Goal: Ask a question: Seek information or help from site administrators or community

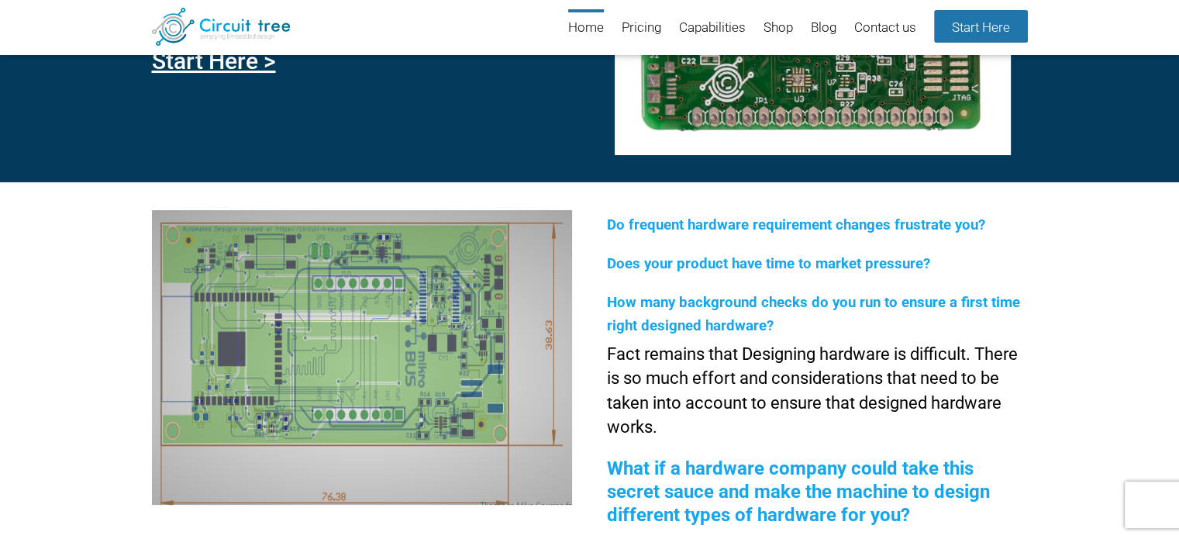
scroll to position [212, 0]
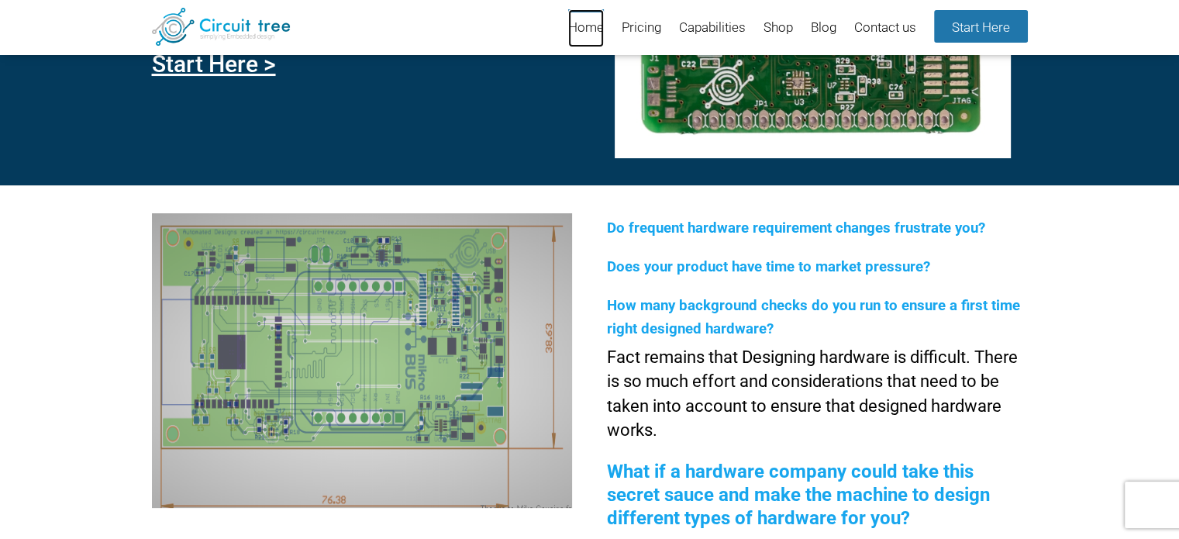
click at [592, 30] on link "Home" at bounding box center [586, 28] width 36 height 38
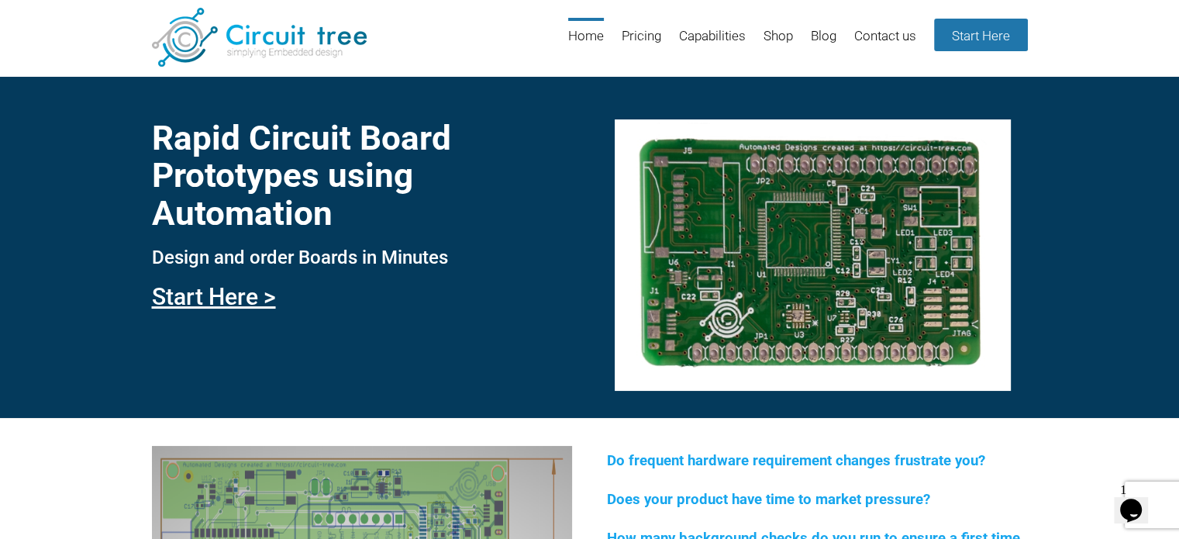
click at [1138, 507] on icon "Chat widget" at bounding box center [1131, 509] width 22 height 23
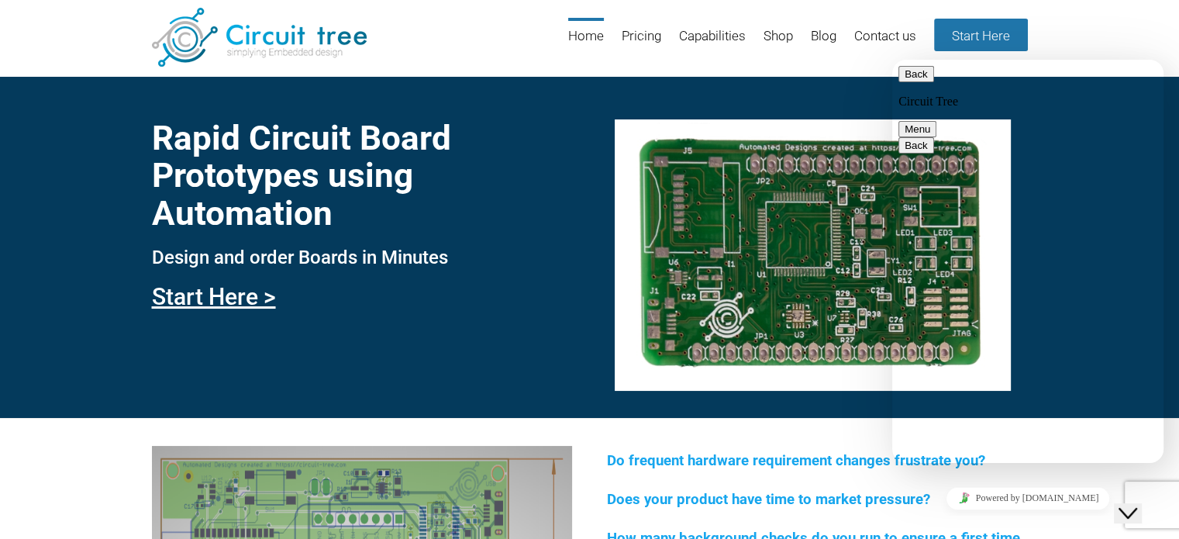
click at [915, 78] on button "Back" at bounding box center [916, 74] width 36 height 16
click at [951, 498] on div "We are live and ready to chat with you now. Say something to start a live chat." at bounding box center [1027, 512] width 259 height 28
click at [963, 538] on p "New Conversation" at bounding box center [1027, 545] width 259 height 14
click at [936, 121] on button "Menu" at bounding box center [917, 129] width 38 height 16
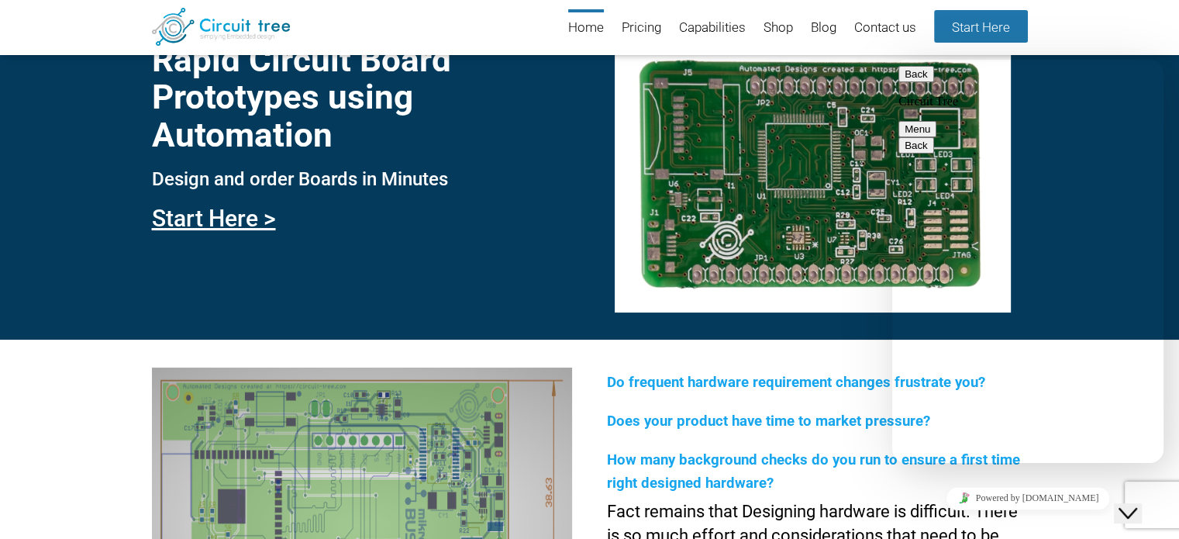
scroll to position [57, 0]
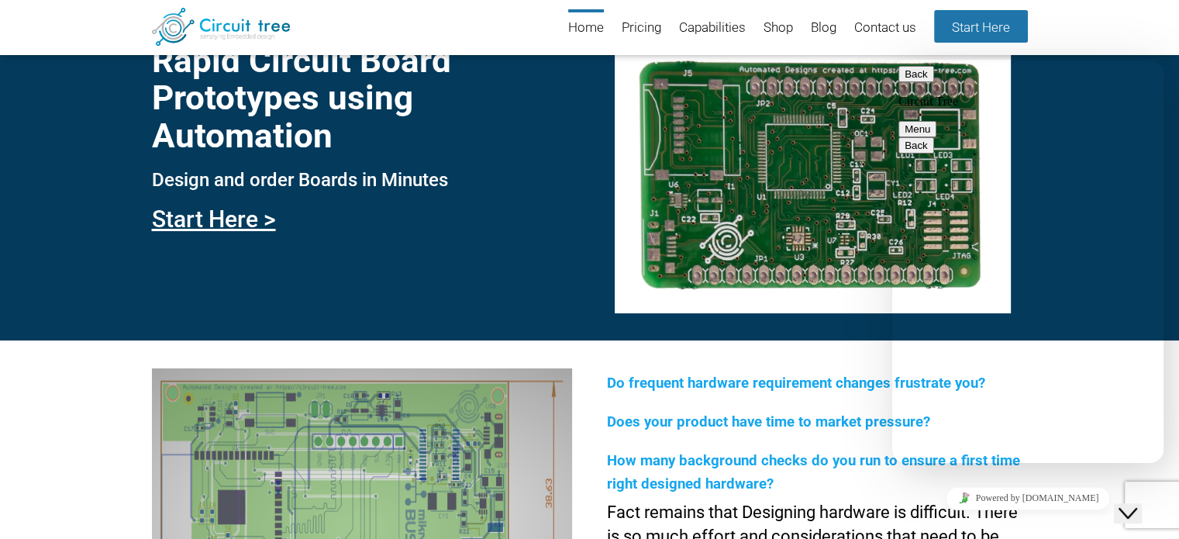
click at [936, 121] on button "Menu" at bounding box center [917, 129] width 38 height 16
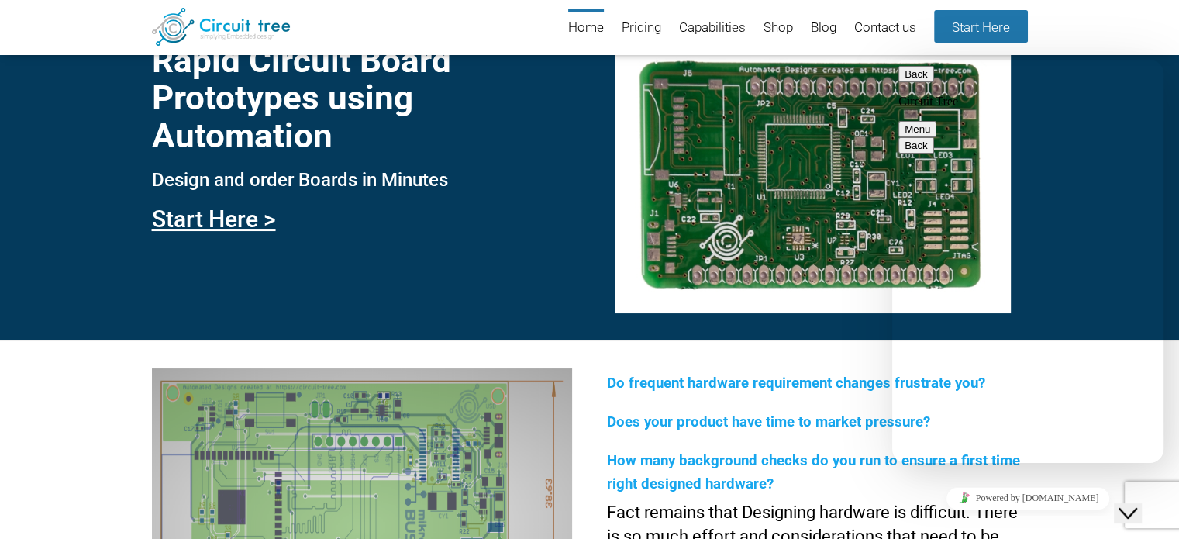
click at [919, 78] on button "Back" at bounding box center [916, 74] width 36 height 16
click at [961, 498] on span "We are live and ready to chat with you now. Say something to start a live chat." at bounding box center [1018, 511] width 240 height 27
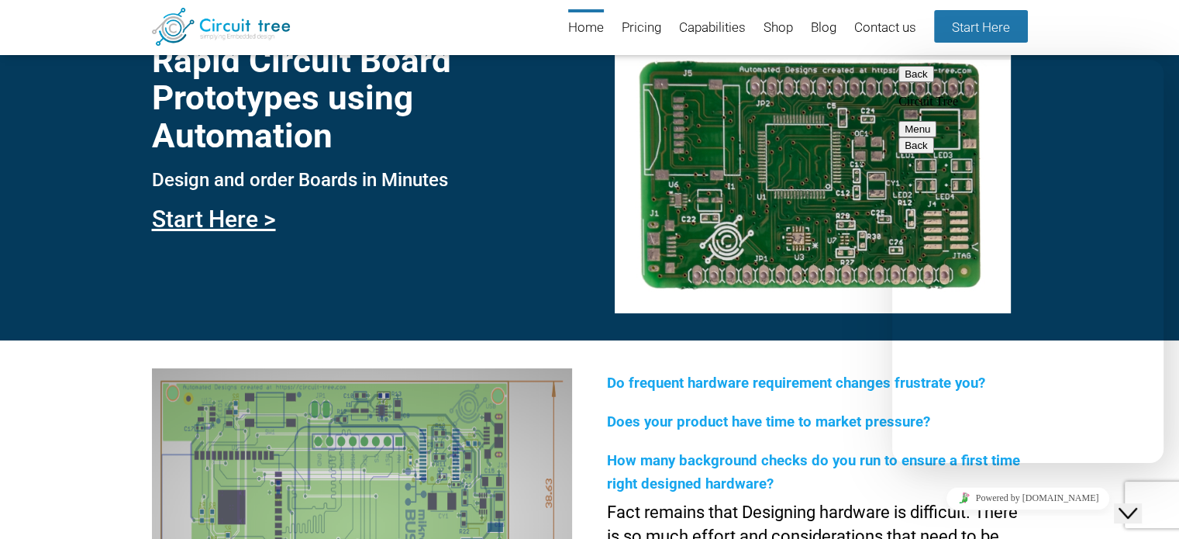
click at [915, 82] on button "Back" at bounding box center [916, 74] width 36 height 16
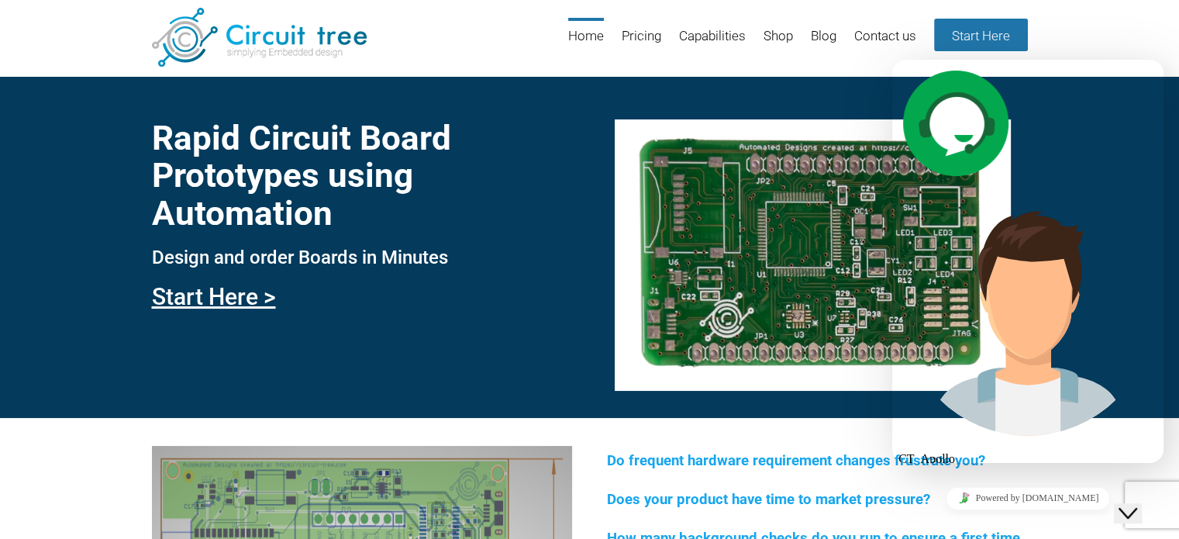
scroll to position [698, 0]
drag, startPoint x: 956, startPoint y: 162, endPoint x: 1077, endPoint y: 314, distance: 194.2
copy span "I don't have specific information about subscriptions. However, I can tell you …"
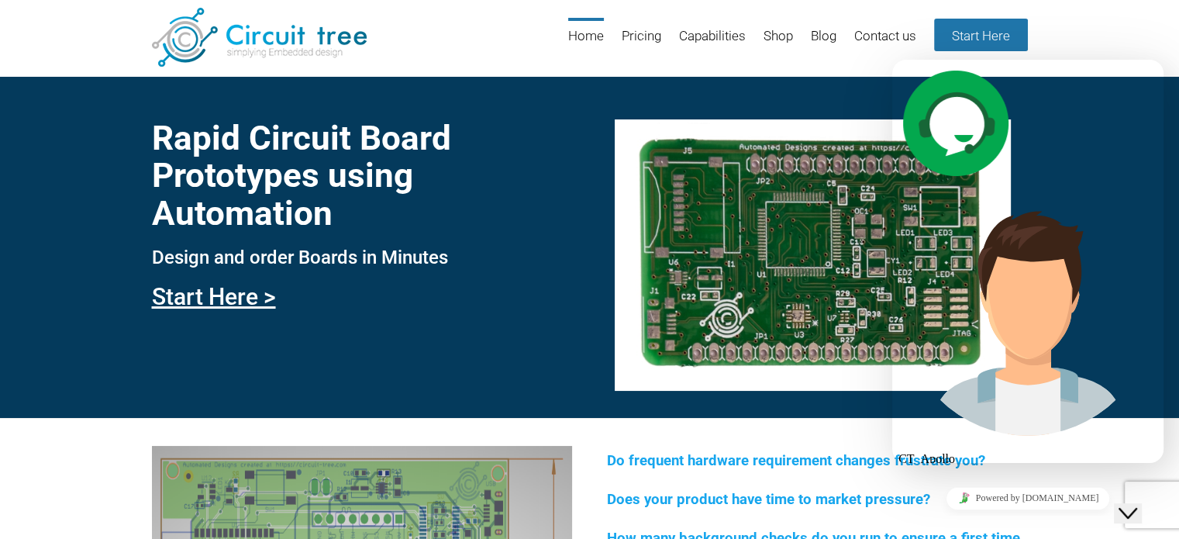
drag, startPoint x: 1050, startPoint y: 231, endPoint x: 957, endPoint y: 212, distance: 94.1
drag, startPoint x: 1019, startPoint y: 288, endPoint x: 946, endPoint y: 191, distance: 121.4
copy div "we have a automatted pcb placement and routing generator tool 18:30 This can in…"
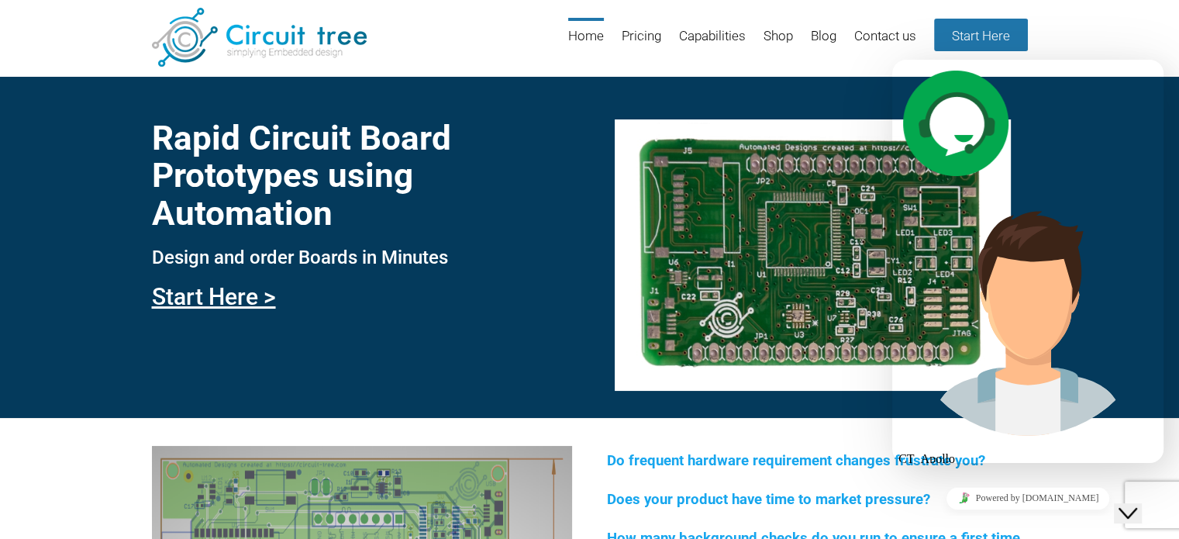
scroll to position [2015, 0]
drag, startPoint x: 973, startPoint y: 246, endPoint x: 1091, endPoint y: 326, distance: 141.9
drag, startPoint x: 1040, startPoint y: 260, endPoint x: 1036, endPoint y: 233, distance: 27.4
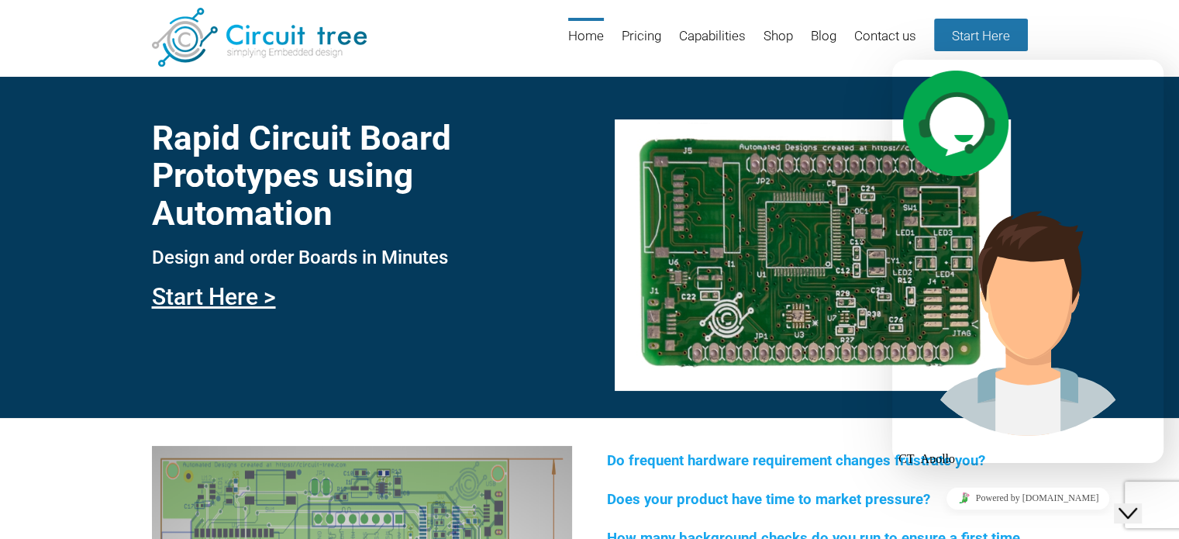
copy span "altium, kicad and cadence."
drag, startPoint x: 1028, startPoint y: 253, endPoint x: 1074, endPoint y: 203, distance: 68.0
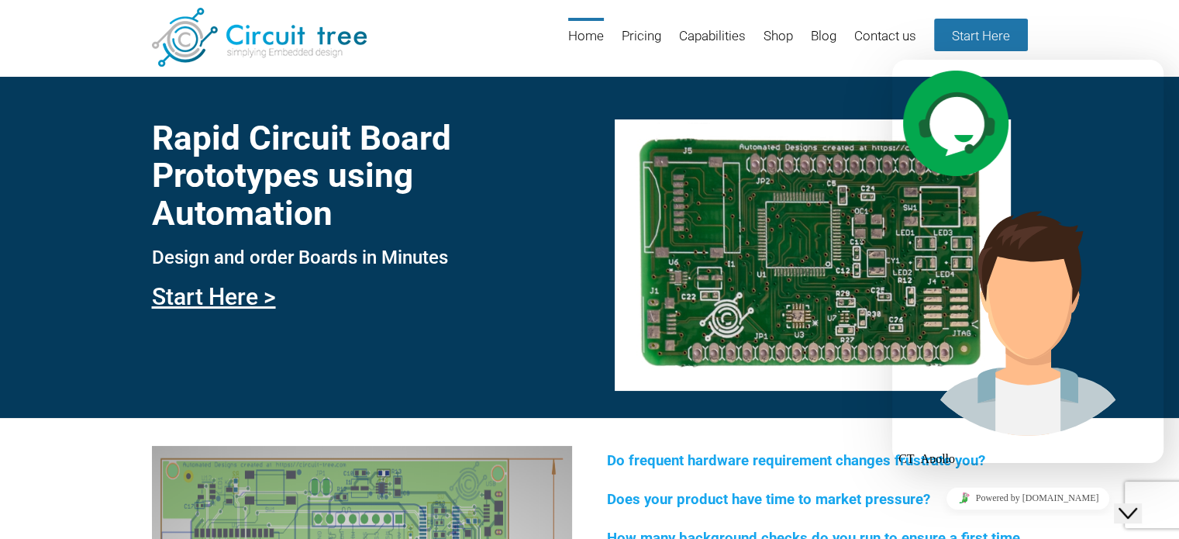
copy span "We have solution for altium, kicad and cadence."
drag, startPoint x: 1020, startPoint y: 203, endPoint x: 1052, endPoint y: 348, distance: 148.4
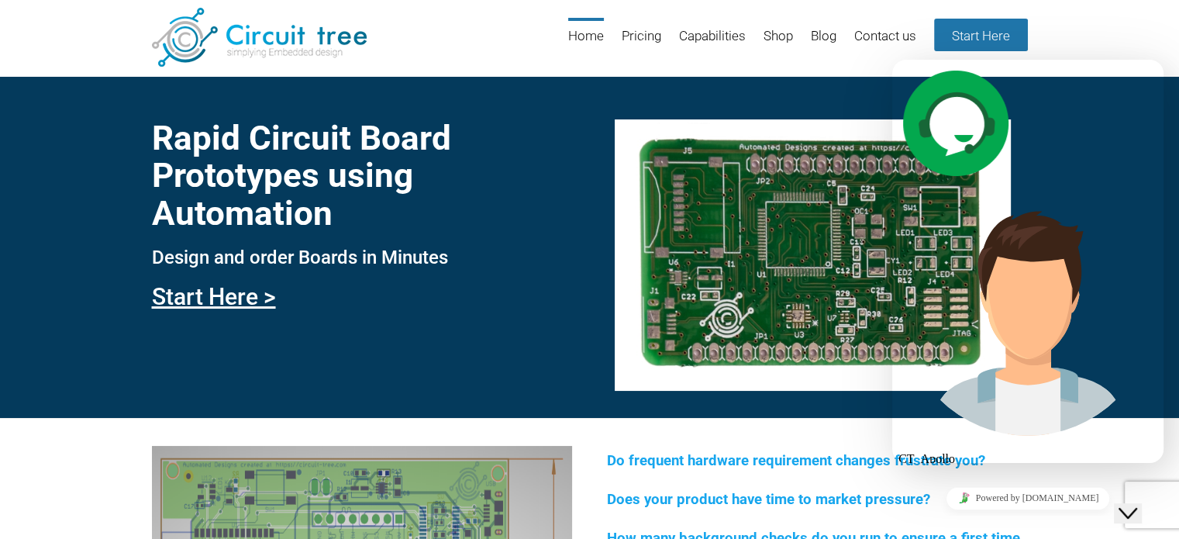
drag, startPoint x: 1020, startPoint y: 210, endPoint x: 1012, endPoint y: 247, distance: 38.2
copy div "If you are interested to know more about our autonomous software you can visit …"
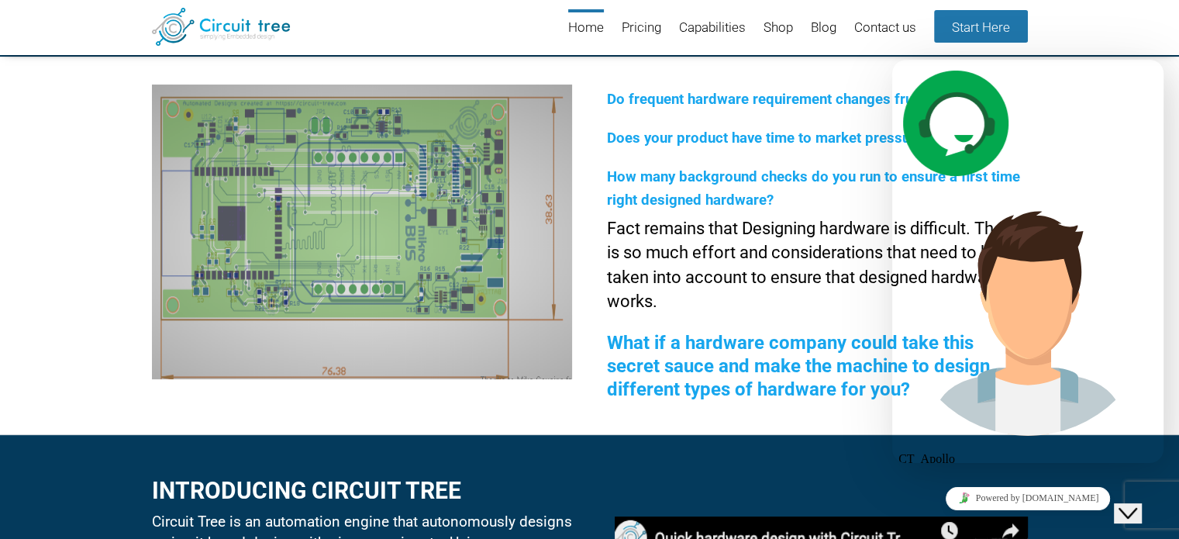
scroll to position [367, 0]
